Goal: Transaction & Acquisition: Book appointment/travel/reservation

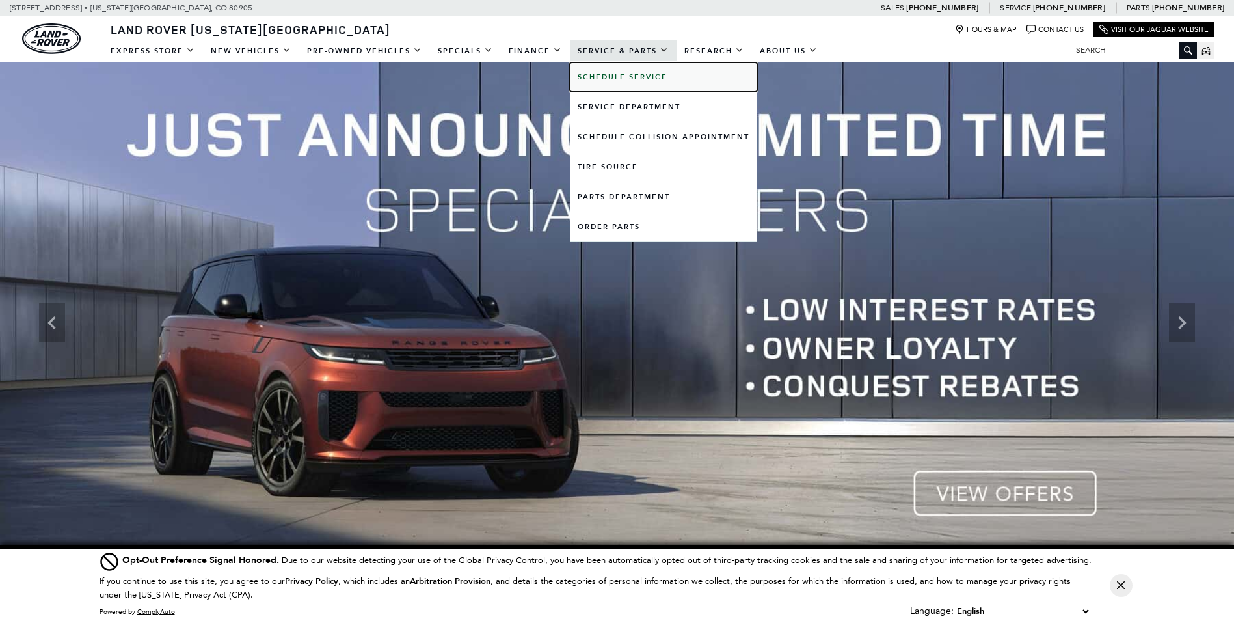
click at [607, 76] on b "Schedule Service" at bounding box center [623, 77] width 90 height 10
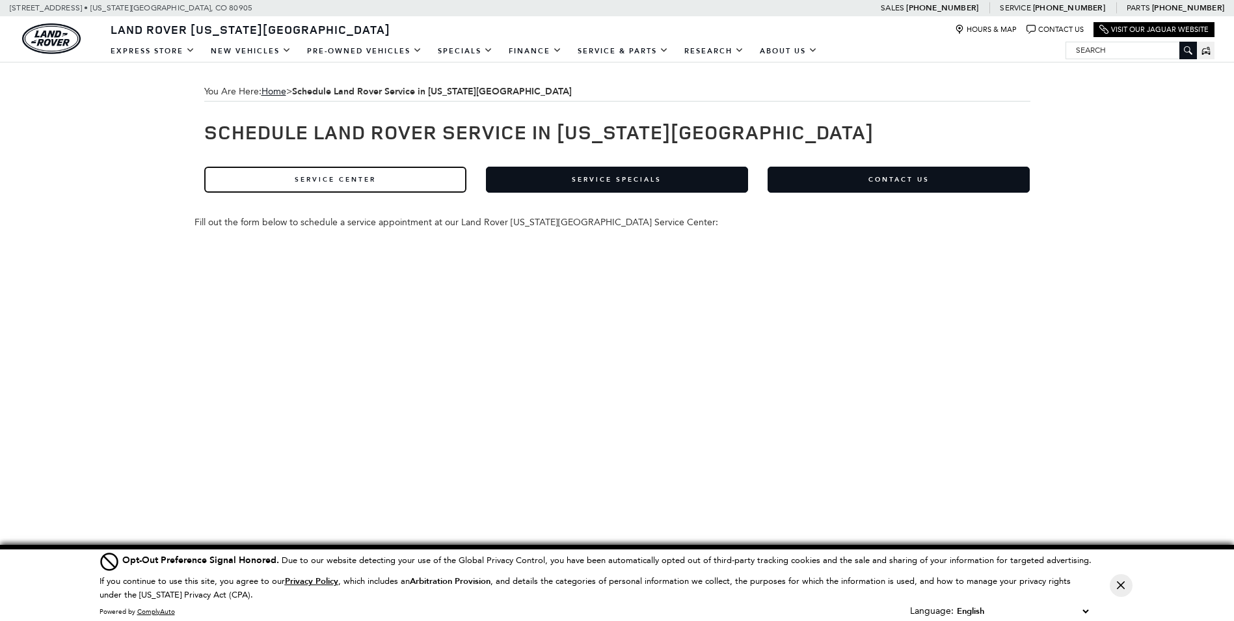
click at [374, 183] on link "Service Center" at bounding box center [335, 180] width 262 height 26
click at [288, 182] on link "Service Center" at bounding box center [335, 180] width 262 height 26
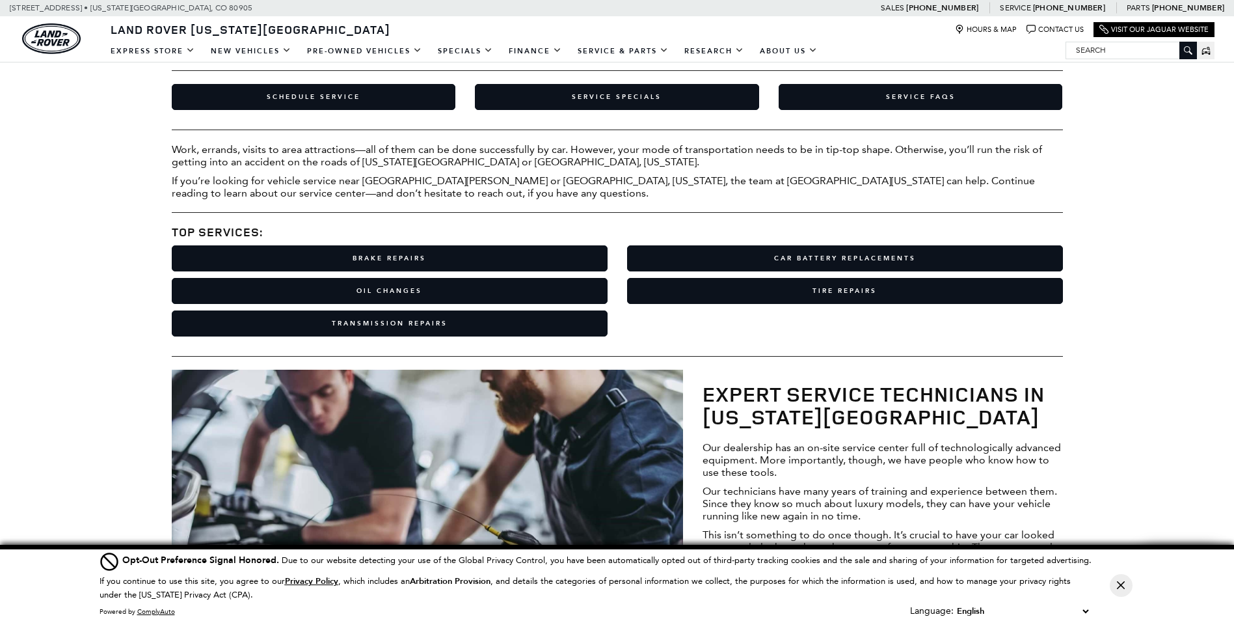
scroll to position [195, 0]
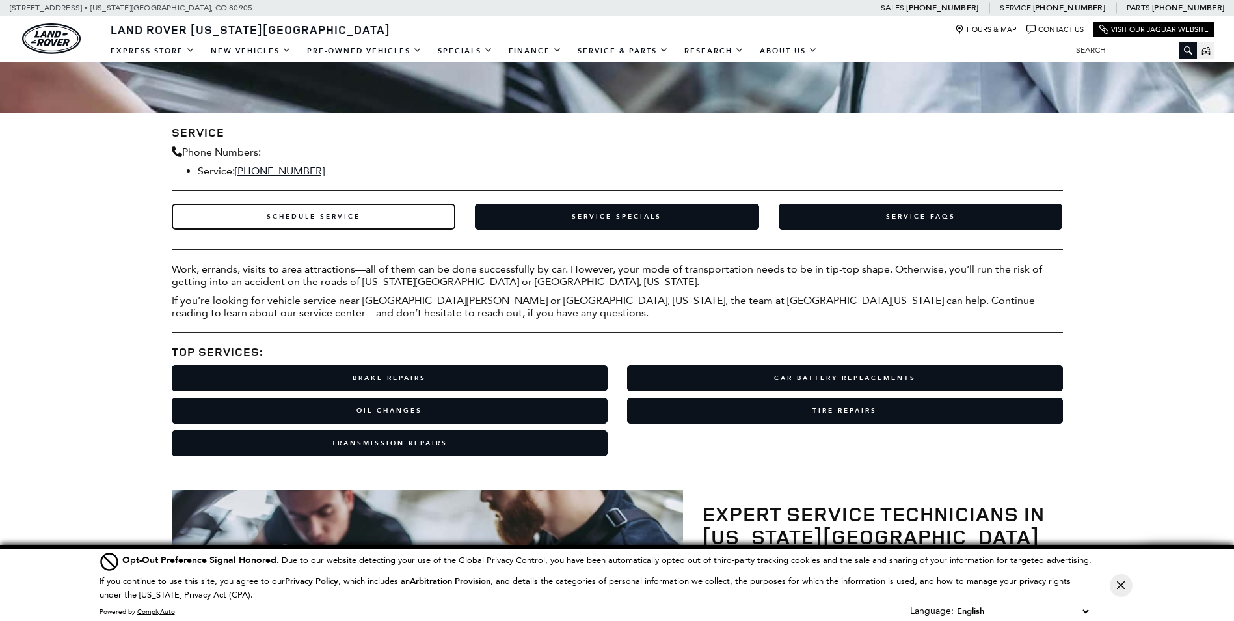
click at [336, 211] on link "Schedule Service" at bounding box center [314, 217] width 284 height 26
